Goal: Information Seeking & Learning: Learn about a topic

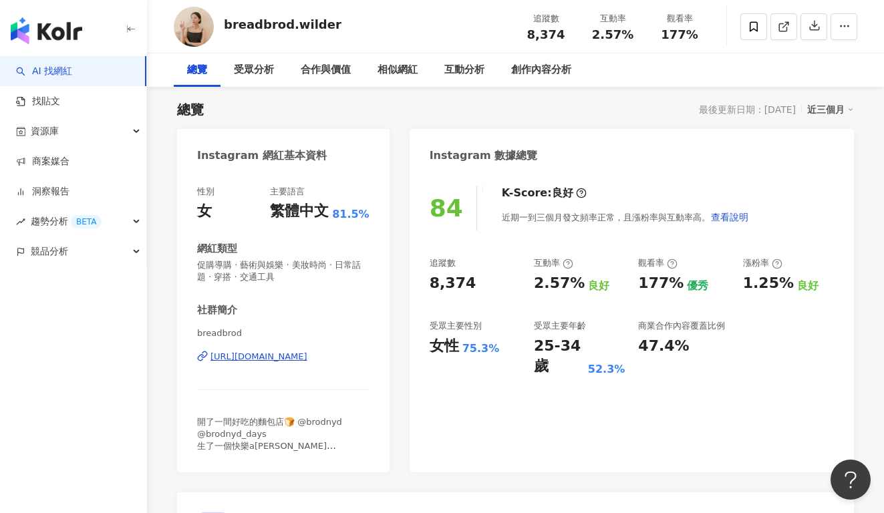
scroll to position [107, 0]
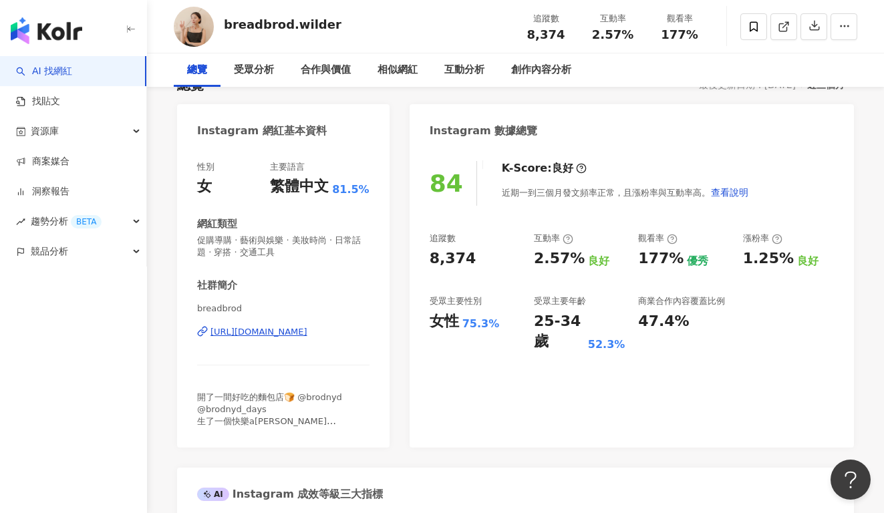
click at [461, 259] on div "8,374" at bounding box center [453, 259] width 47 height 21
drag, startPoint x: 482, startPoint y: 259, endPoint x: 426, endPoint y: 259, distance: 56.1
click at [426, 259] on div "84 K-Score : 良好 近期一到三個月發文頻率正常，且漲粉率與互動率高。 查看說明 追蹤數 8,374 互動率 2.57% 良好 觀看率 177% 優…" at bounding box center [632, 298] width 444 height 300
copy div "8,374"
click at [591, 271] on div "追蹤數 8,374 互動率 2.57% 良好 觀看率 177% 優秀 漲粉率 1.25% 良好 受眾主要性別 女性 75.3% 受眾主要年齡 25-34 歲 …" at bounding box center [632, 293] width 404 height 120
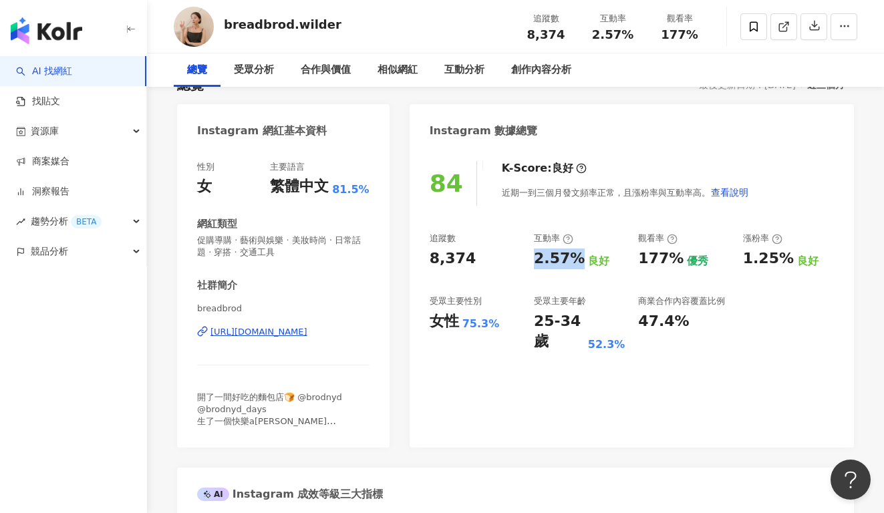
drag, startPoint x: 534, startPoint y: 259, endPoint x: 570, endPoint y: 259, distance: 36.1
click at [570, 259] on div "2.57%" at bounding box center [559, 259] width 51 height 21
copy div "2.57%"
click at [748, 273] on div "追蹤數 8,374 互動率 2.57% 良好 觀看率 177% 優秀 漲粉率 1.25% 良好 受眾主要性別 女性 75.3% 受眾主要年齡 25-34 歲 …" at bounding box center [632, 293] width 404 height 120
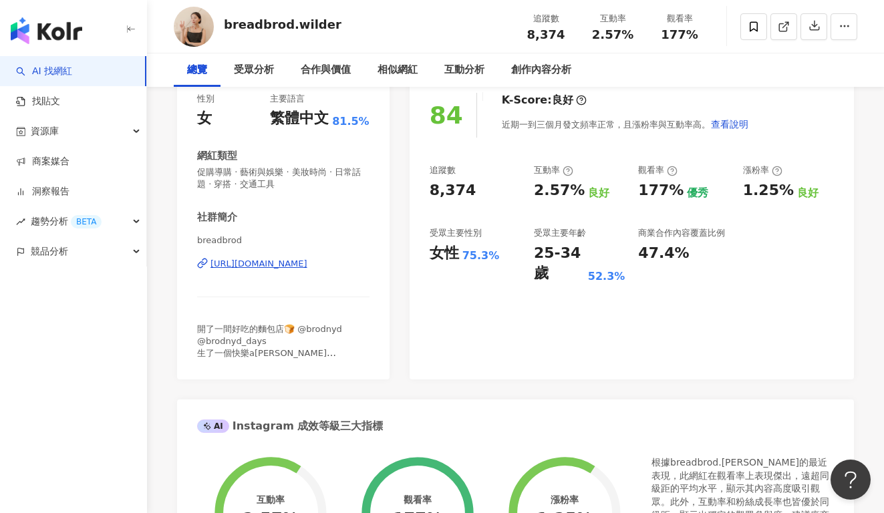
scroll to position [116, 0]
